Goal: Navigation & Orientation: Find specific page/section

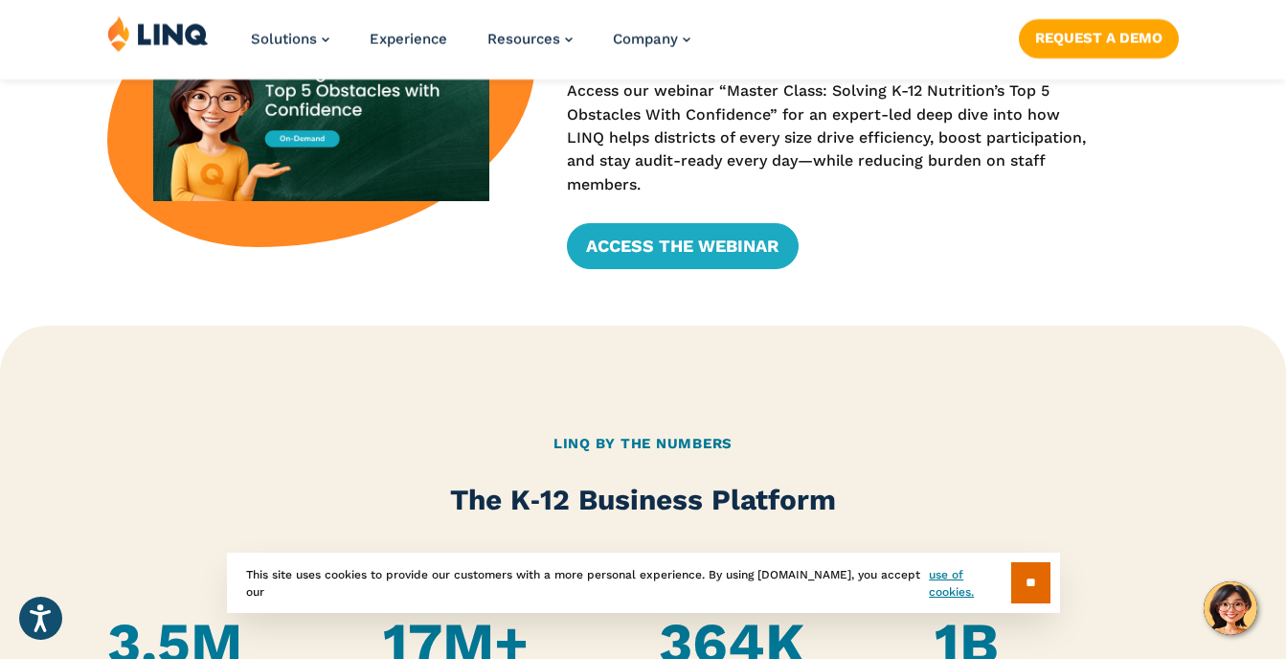
scroll to position [766, 0]
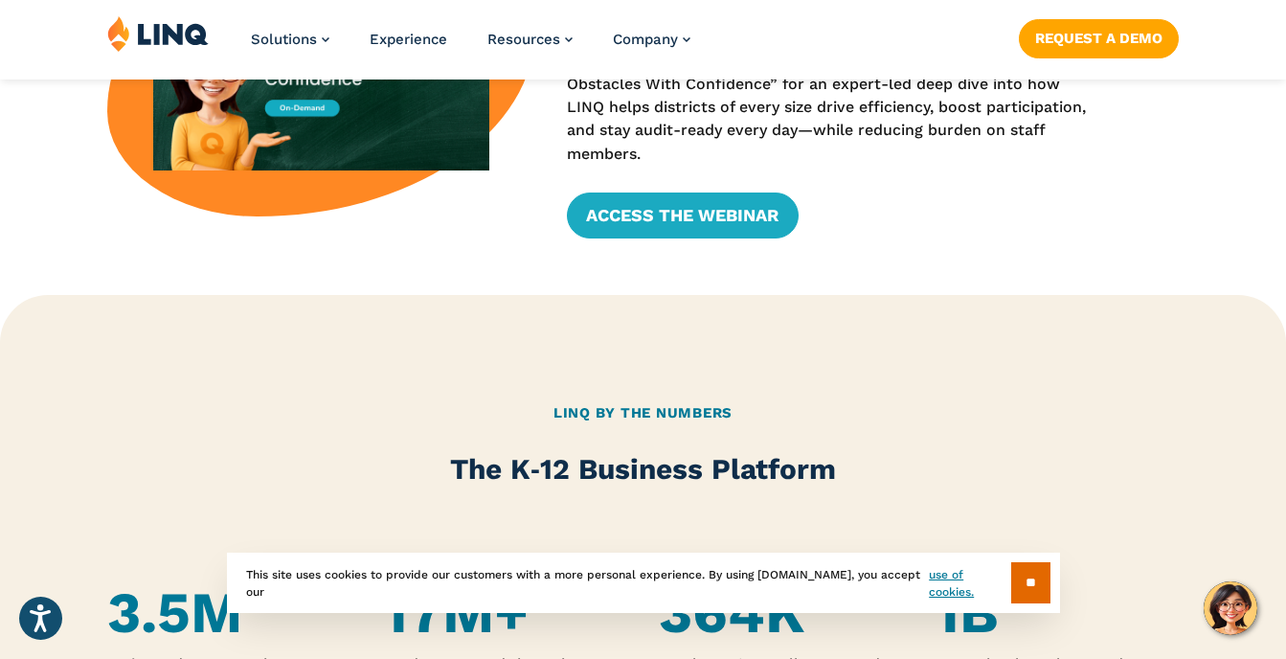
click at [1015, 581] on input "**" at bounding box center [1030, 582] width 39 height 41
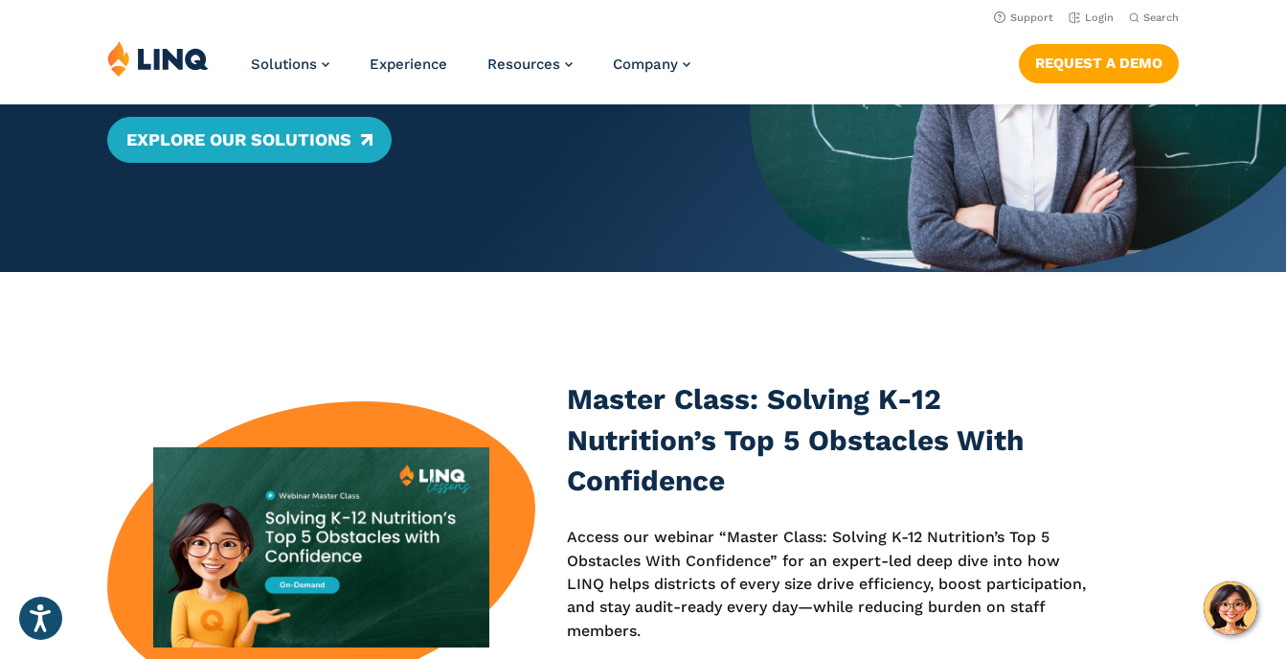
scroll to position [0, 0]
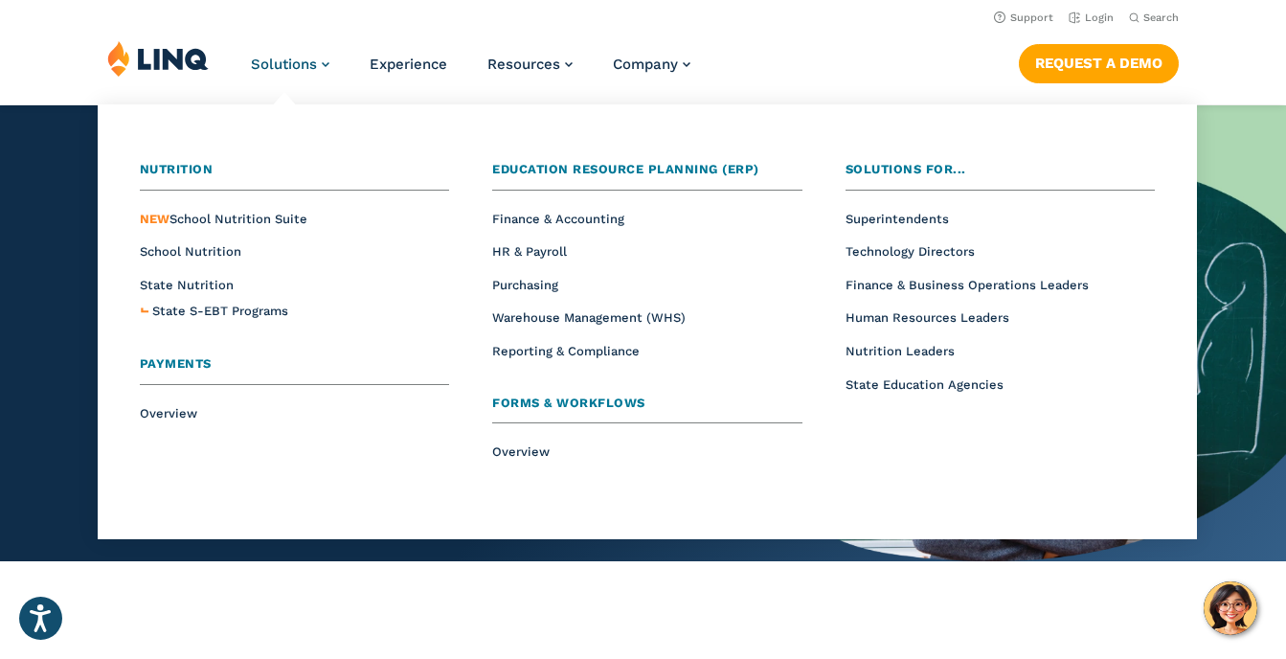
click at [324, 62] on link "Solutions" at bounding box center [290, 64] width 79 height 17
